Goal: Task Accomplishment & Management: Use online tool/utility

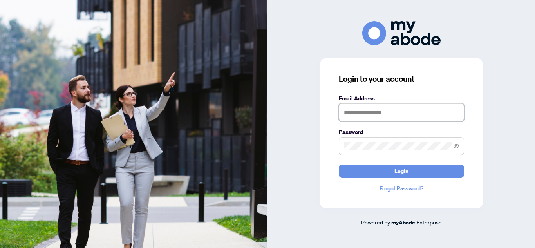
click at [363, 112] on input "text" at bounding box center [401, 112] width 125 height 18
type input "**********"
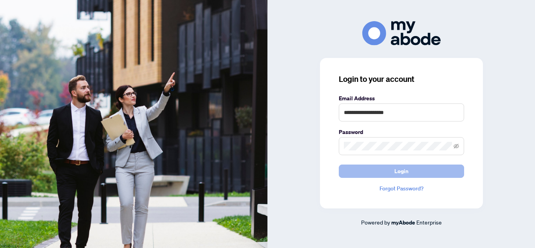
click at [393, 170] on button "Login" at bounding box center [401, 170] width 125 height 13
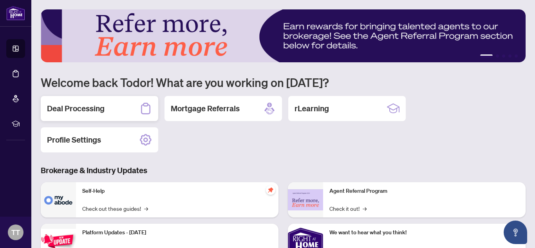
click at [98, 107] on h2 "Deal Processing" at bounding box center [76, 108] width 58 height 11
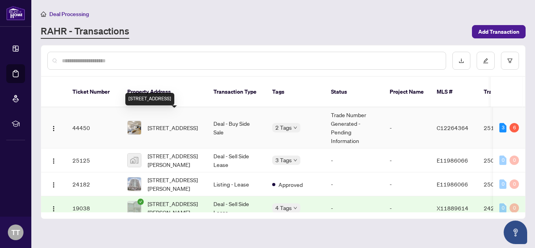
click at [184, 123] on span "826-46 Western Battery Rd, Toronto, Ontario M6K 3P1, Canada" at bounding box center [173, 127] width 50 height 9
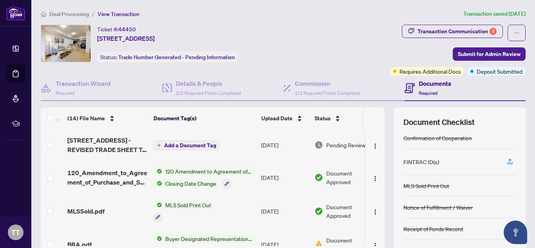
click at [190, 146] on span "Add a Document Tag" at bounding box center [190, 144] width 52 height 5
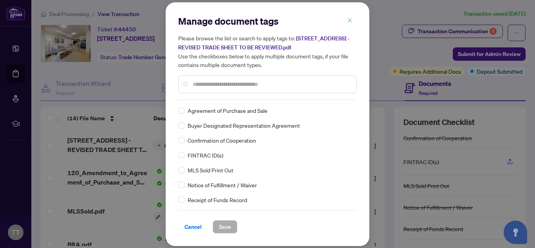
click at [347, 22] on icon "close" at bounding box center [349, 20] width 5 height 5
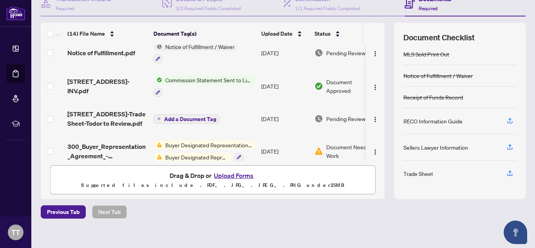
scroll to position [92, 0]
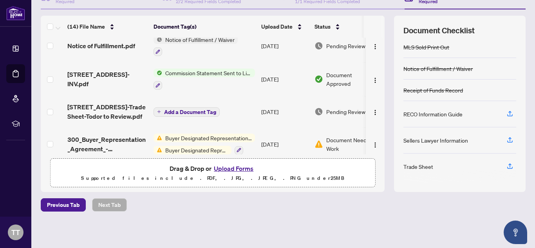
click at [237, 167] on button "Upload Forms" at bounding box center [233, 168] width 44 height 10
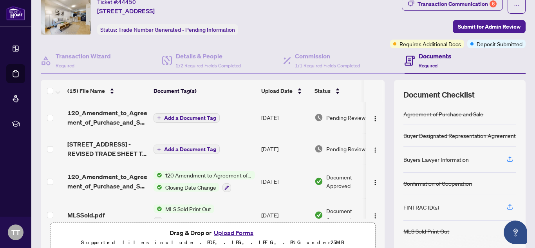
scroll to position [0, 0]
